Goal: Transaction & Acquisition: Subscribe to service/newsletter

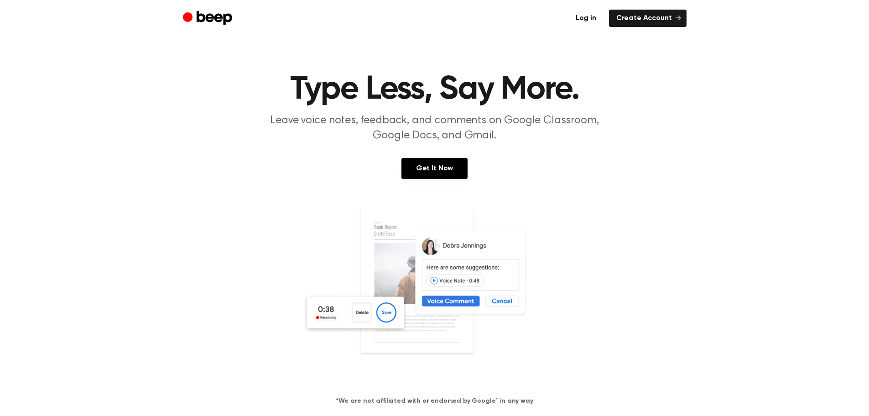
click at [586, 18] on link "Log in" at bounding box center [585, 18] width 35 height 17
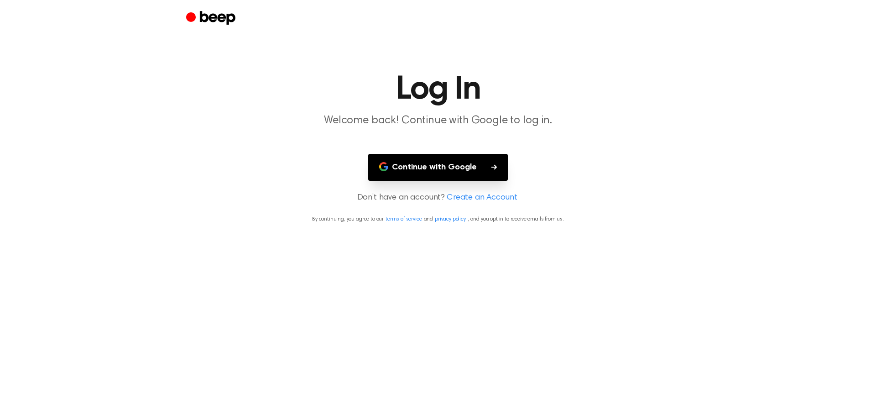
click at [446, 166] on button "Continue with Google" at bounding box center [438, 167] width 140 height 27
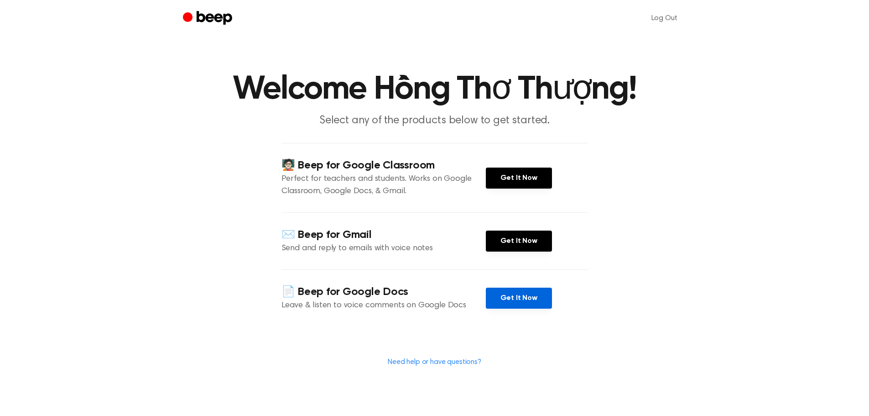
click at [522, 299] on link "Get It Now" at bounding box center [519, 297] width 66 height 21
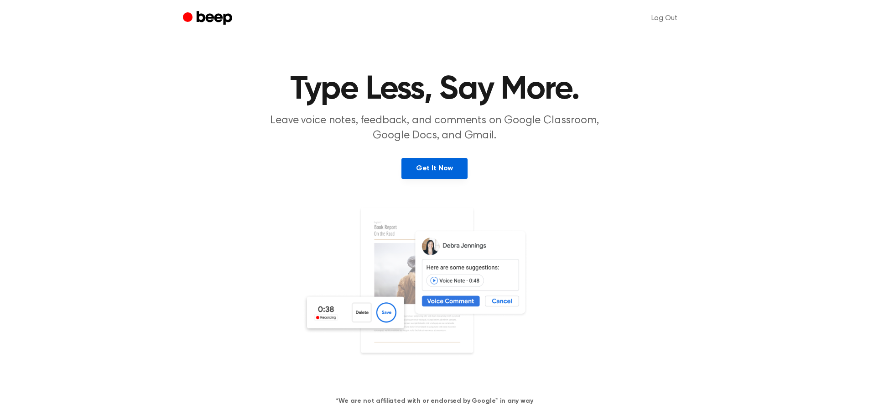
click at [434, 167] on link "Get It Now" at bounding box center [434, 168] width 66 height 21
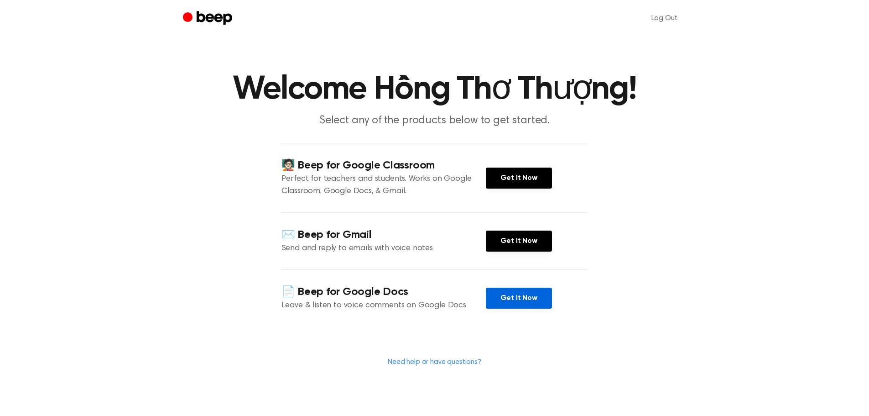
click at [515, 297] on link "Get It Now" at bounding box center [519, 297] width 66 height 21
